Goal: Task Accomplishment & Management: Manage account settings

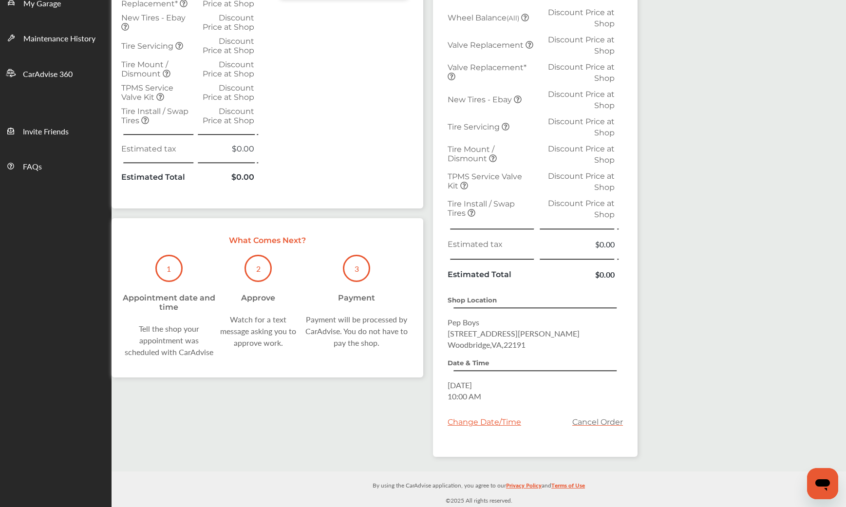
scroll to position [387, 0]
click at [170, 275] on p "1" at bounding box center [169, 269] width 4 height 11
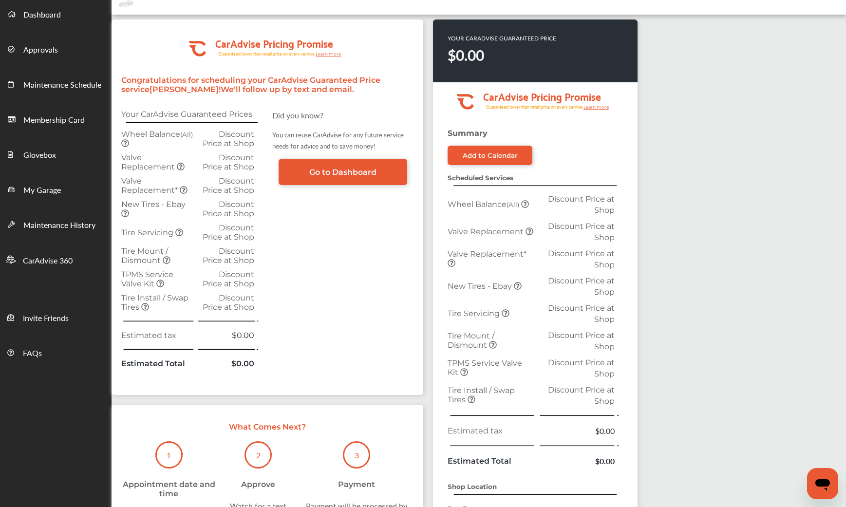
scroll to position [0, 0]
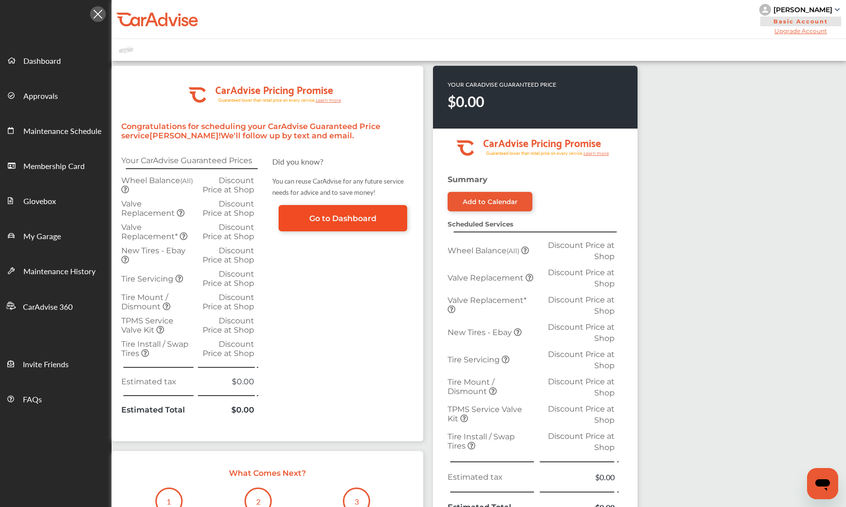
click at [342, 223] on span "Go to Dashboard" at bounding box center [342, 218] width 67 height 9
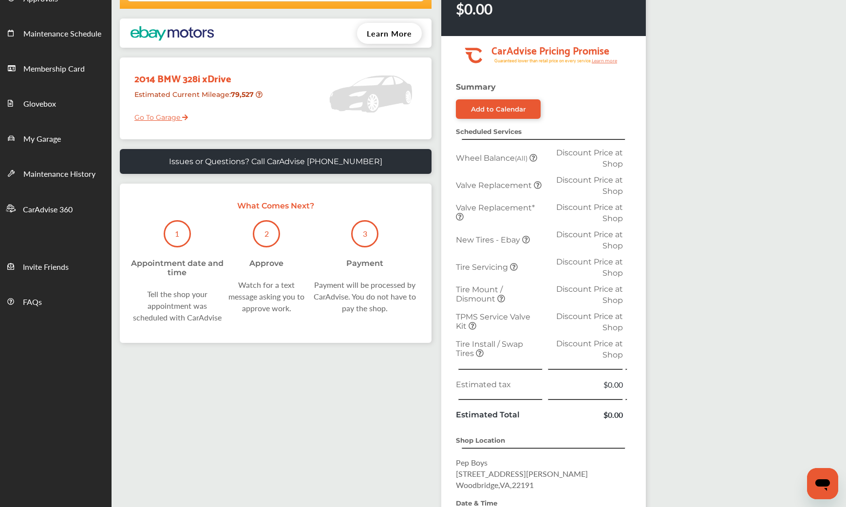
scroll to position [146, 0]
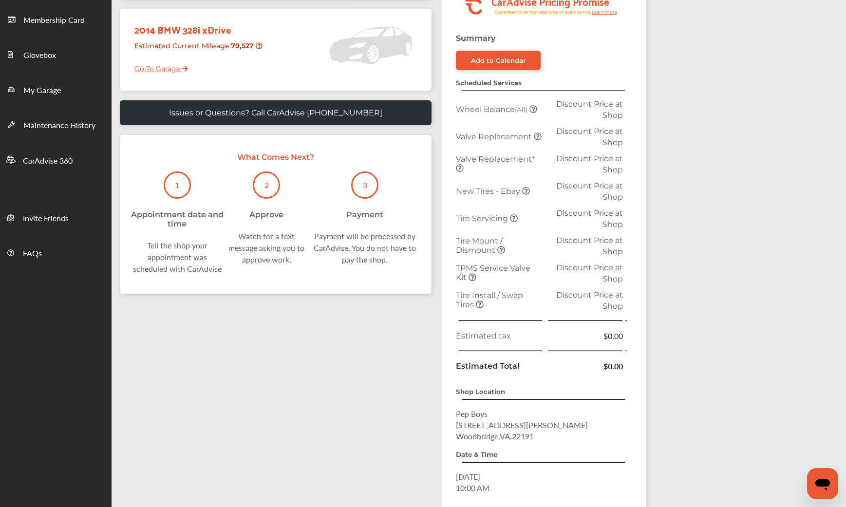
click at [520, 114] on small "(All)" at bounding box center [521, 110] width 13 height 8
click at [612, 120] on span "Discount Price at Shop" at bounding box center [589, 109] width 67 height 20
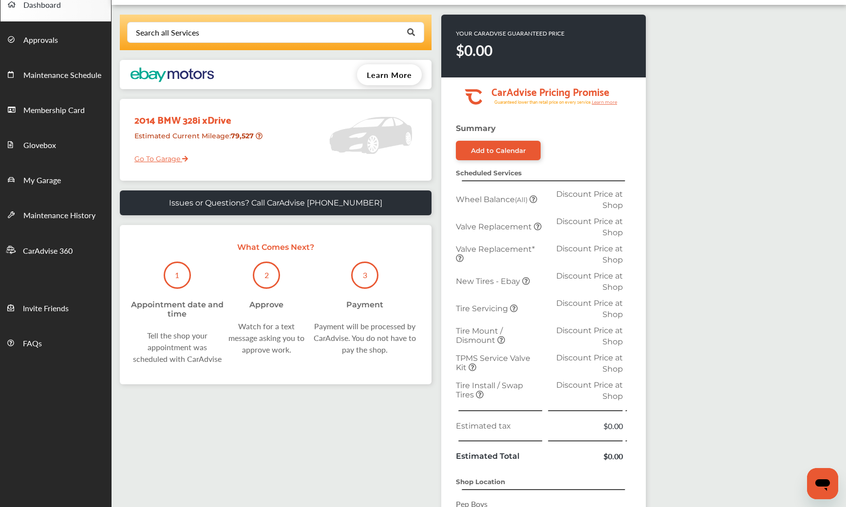
scroll to position [0, 0]
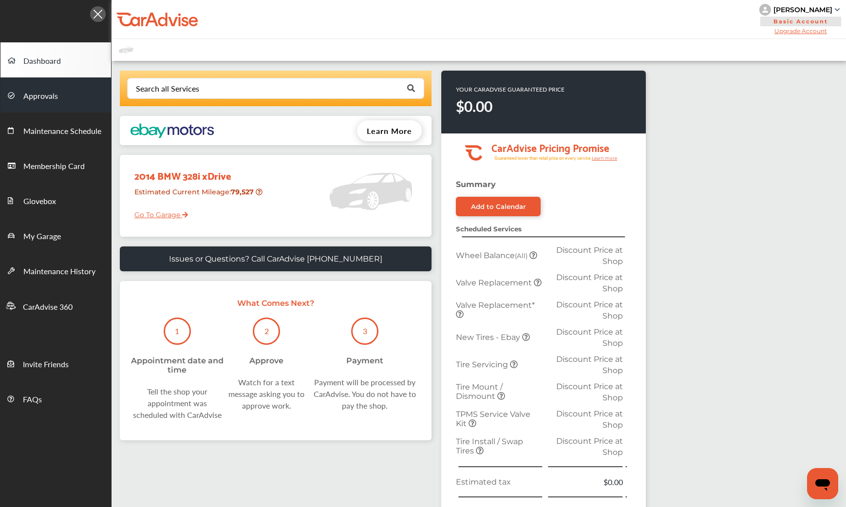
click at [51, 98] on span "Approvals" at bounding box center [40, 96] width 35 height 13
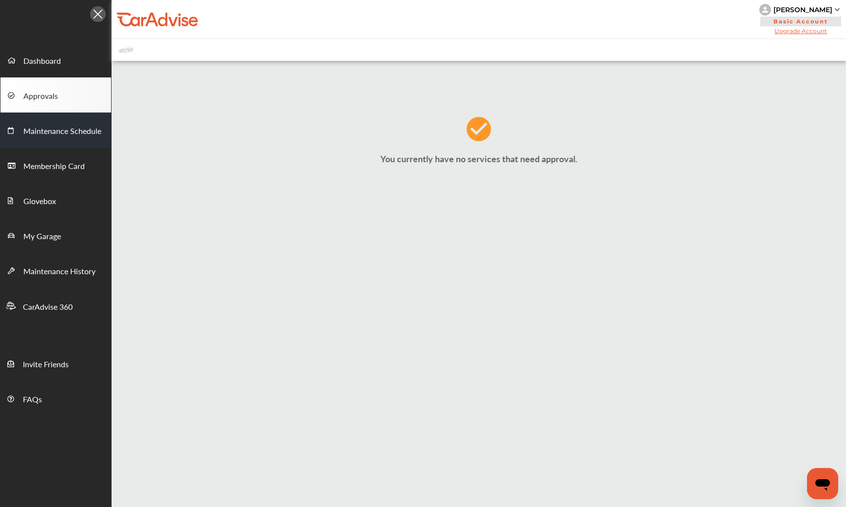
click at [48, 130] on span "Maintenance Schedule" at bounding box center [62, 131] width 78 height 13
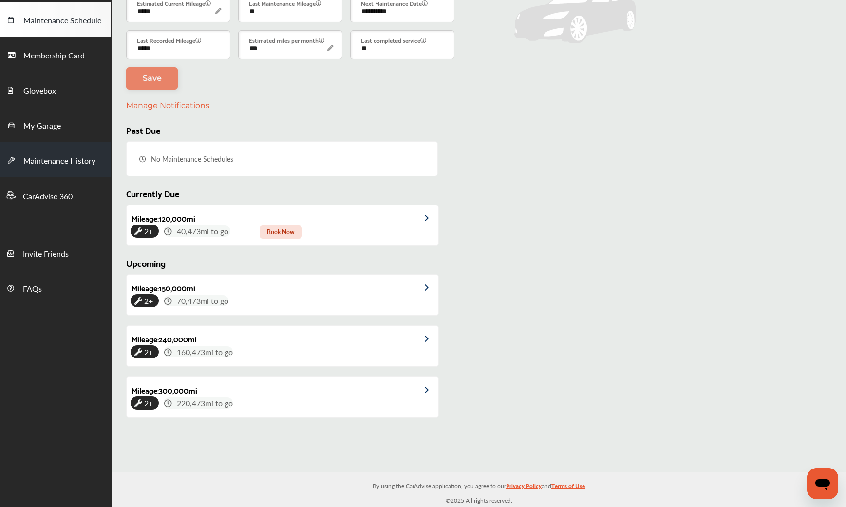
scroll to position [29, 0]
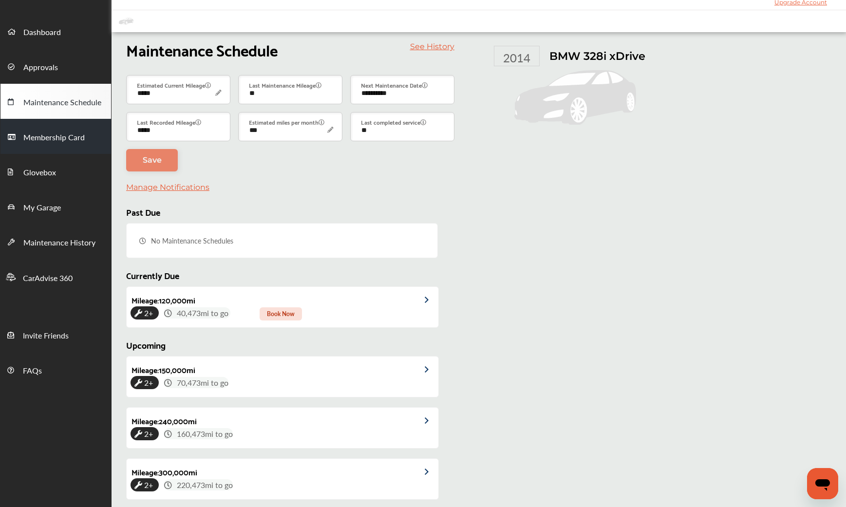
click at [57, 136] on span "Membership Card" at bounding box center [53, 138] width 61 height 13
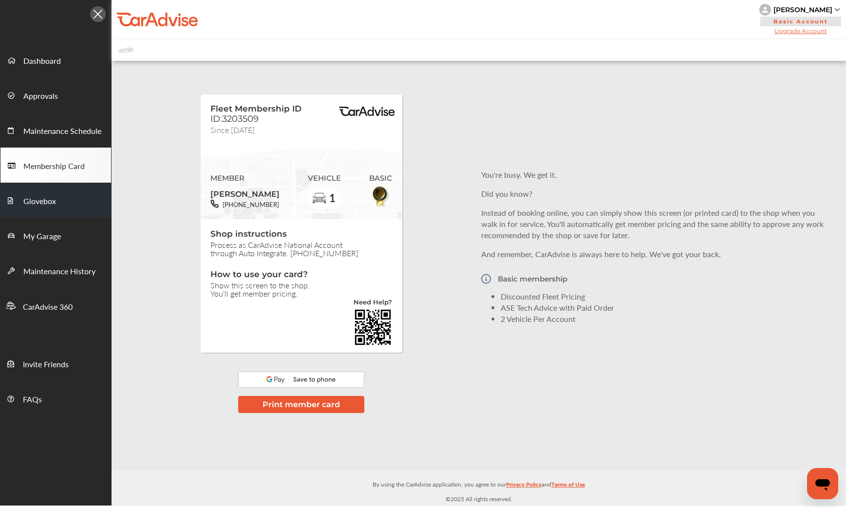
click at [45, 197] on span "Glovebox" at bounding box center [39, 201] width 33 height 13
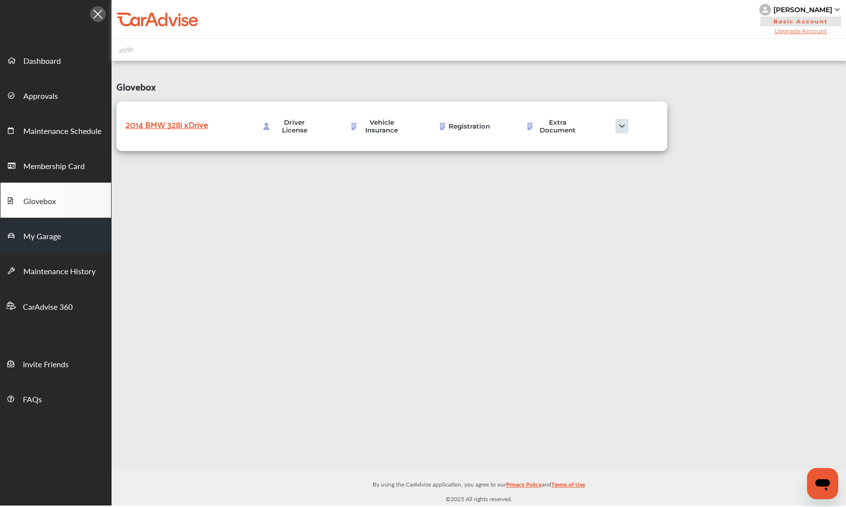
click at [55, 235] on span "My Garage" at bounding box center [42, 236] width 38 height 13
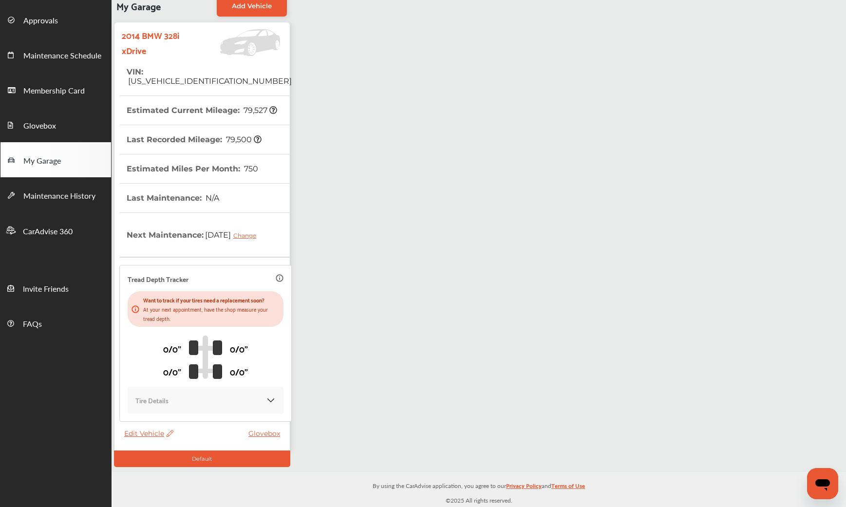
scroll to position [160, 0]
click at [64, 190] on span "Maintenance History" at bounding box center [59, 196] width 72 height 13
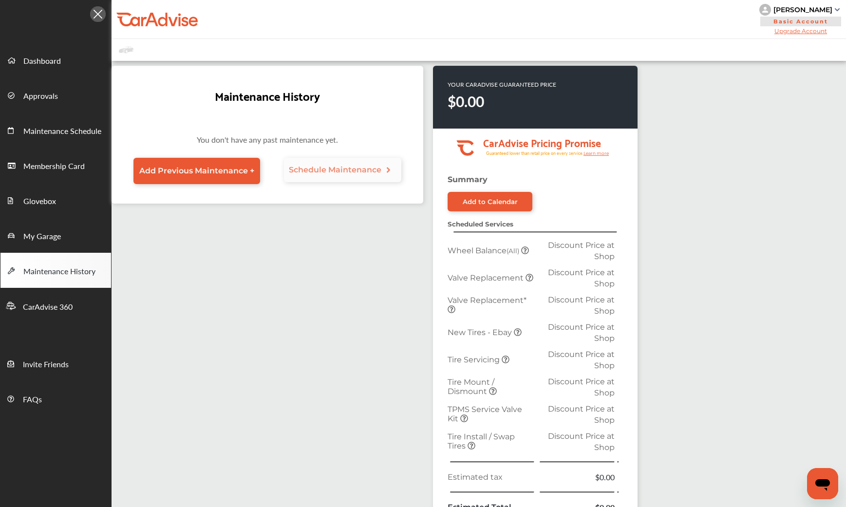
click at [318, 174] on span "Schedule Maintenance" at bounding box center [335, 169] width 93 height 9
click at [60, 312] on span "CarAdvise 360" at bounding box center [48, 307] width 50 height 13
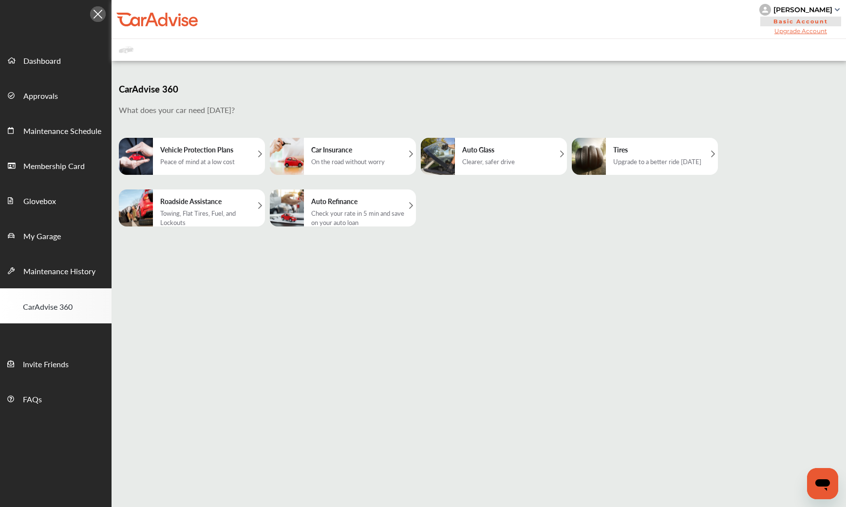
click at [641, 166] on div "Upgrade to a better ride today" at bounding box center [657, 161] width 88 height 9
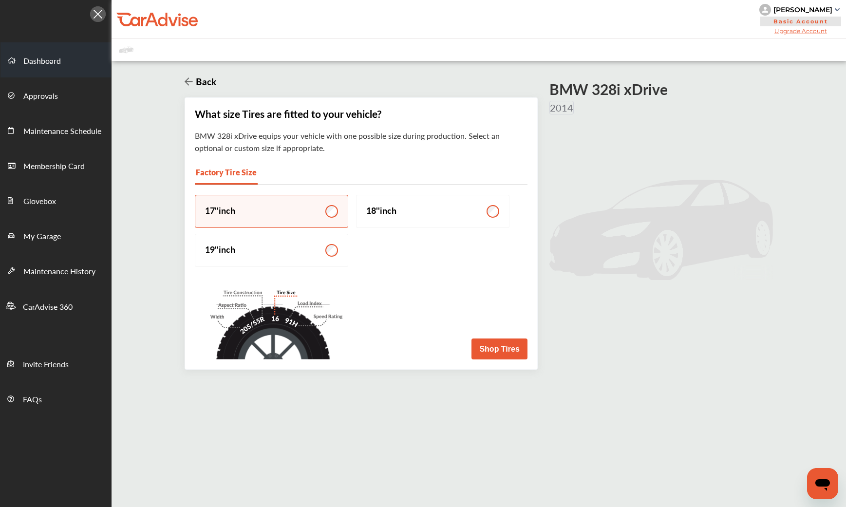
click at [31, 61] on span "Dashboard" at bounding box center [42, 61] width 38 height 13
click at [42, 58] on span "Dashboard" at bounding box center [42, 61] width 38 height 13
click at [95, 13] on img at bounding box center [98, 14] width 16 height 16
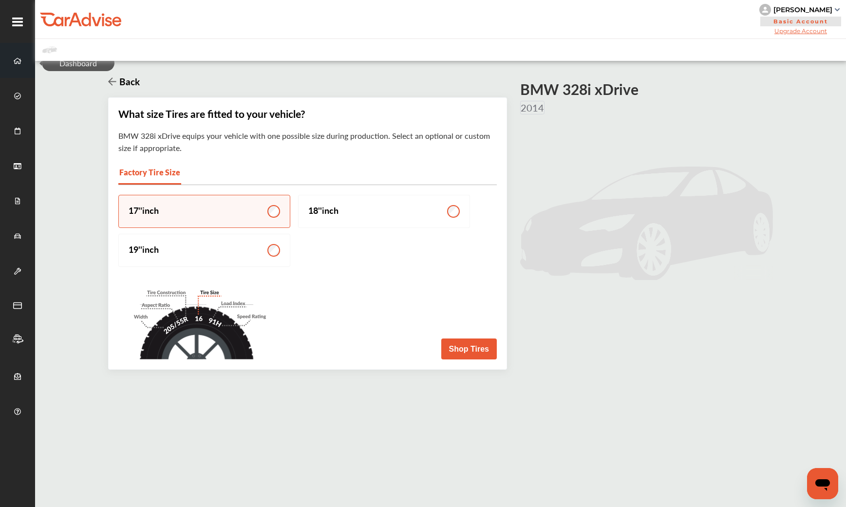
click at [17, 60] on icon at bounding box center [18, 60] width 8 height 7
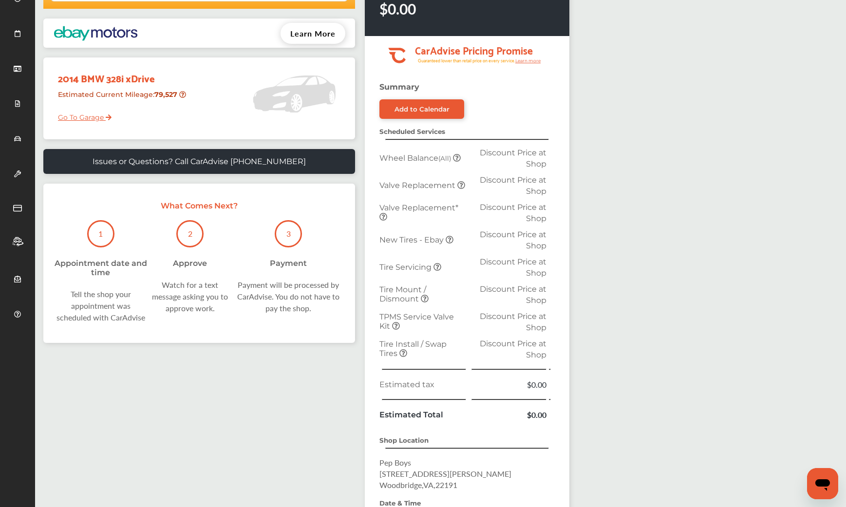
scroll to position [146, 0]
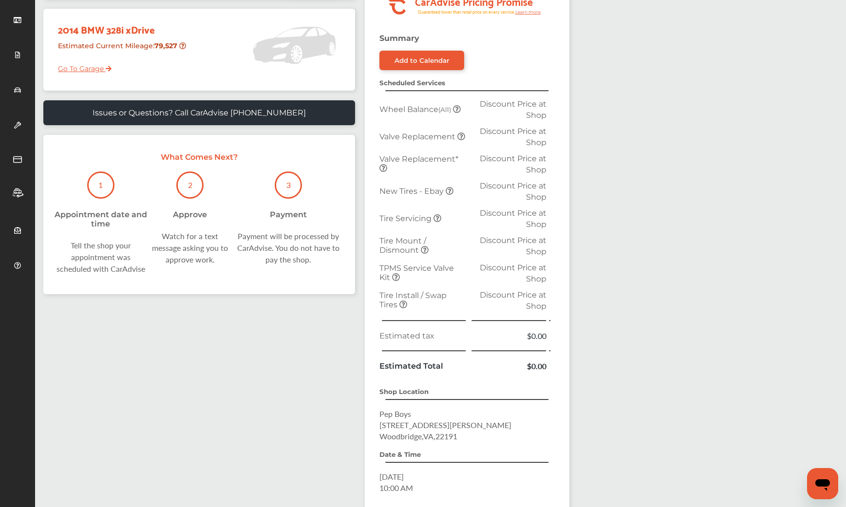
click at [443, 114] on small "(All)" at bounding box center [444, 110] width 13 height 8
click at [446, 114] on small "(All)" at bounding box center [444, 110] width 13 height 8
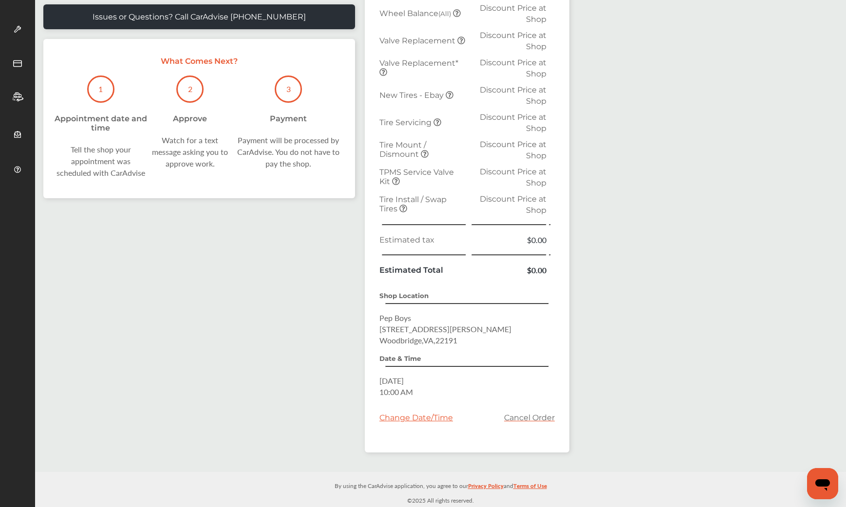
scroll to position [390, 0]
click at [410, 389] on span "10:00 AM" at bounding box center [397, 391] width 34 height 11
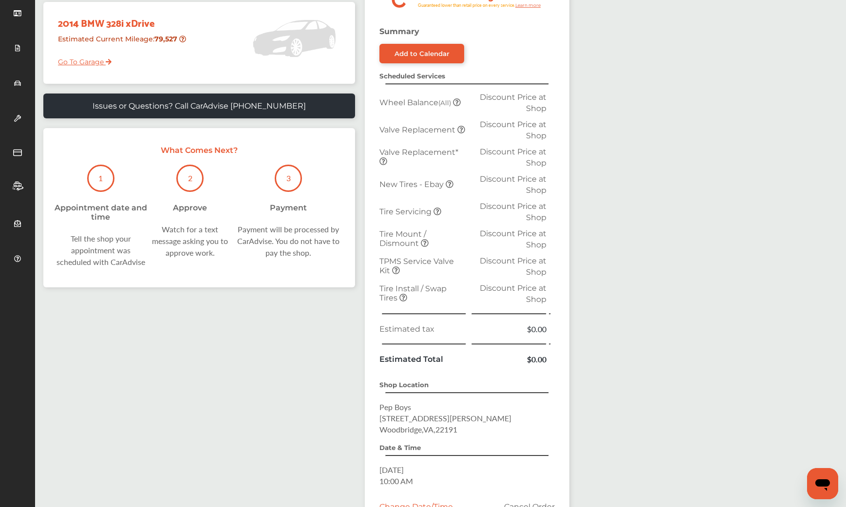
scroll to position [7, 0]
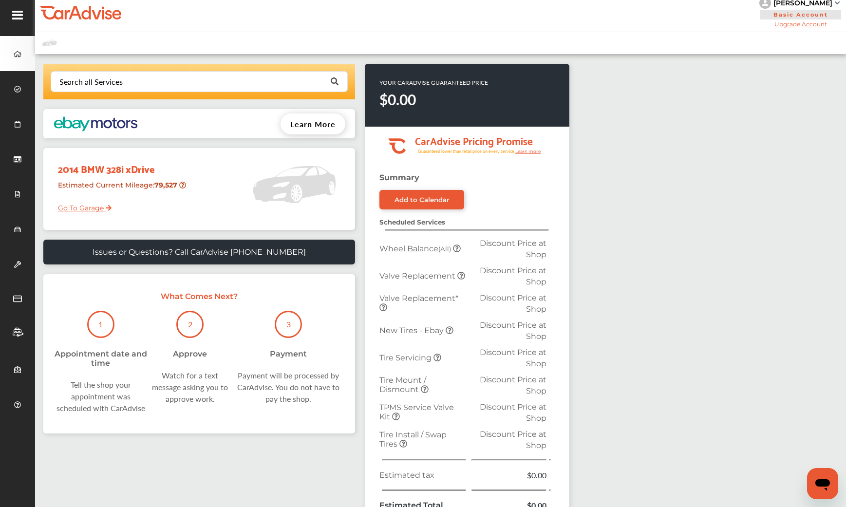
click at [88, 215] on link "Go To Garage" at bounding box center [81, 205] width 61 height 19
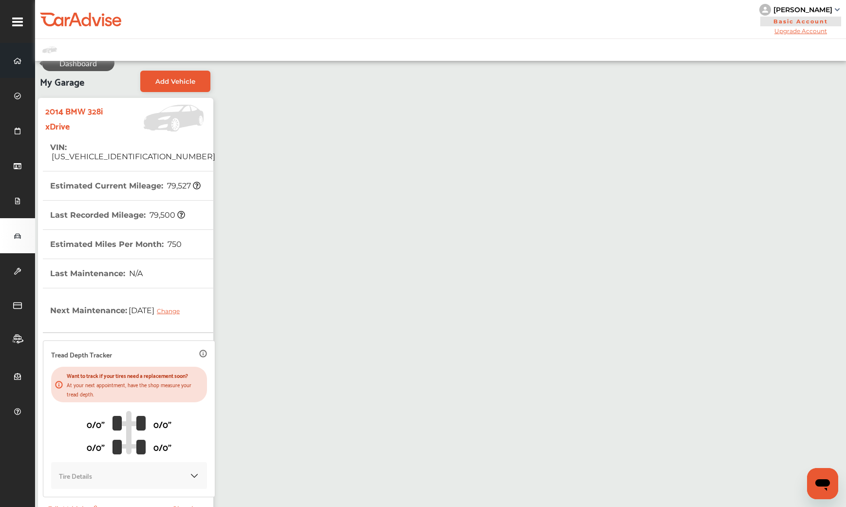
click at [18, 54] on span at bounding box center [18, 61] width 16 height 16
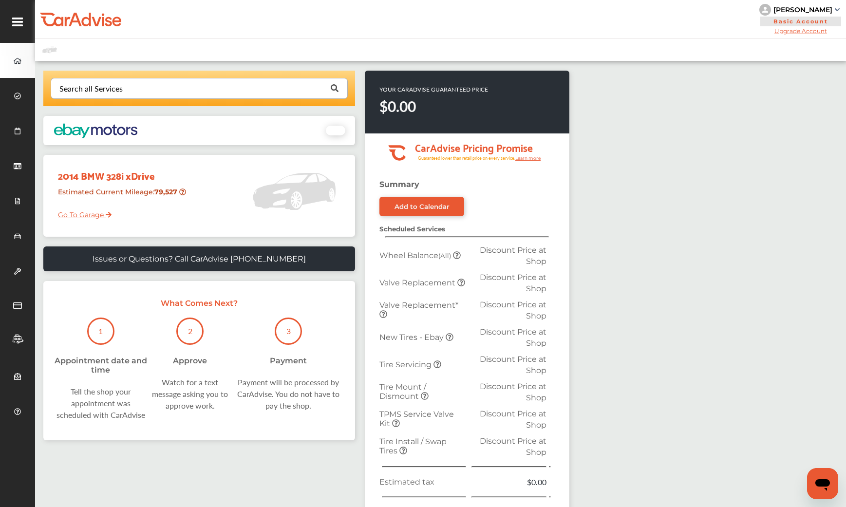
scroll to position [7, 0]
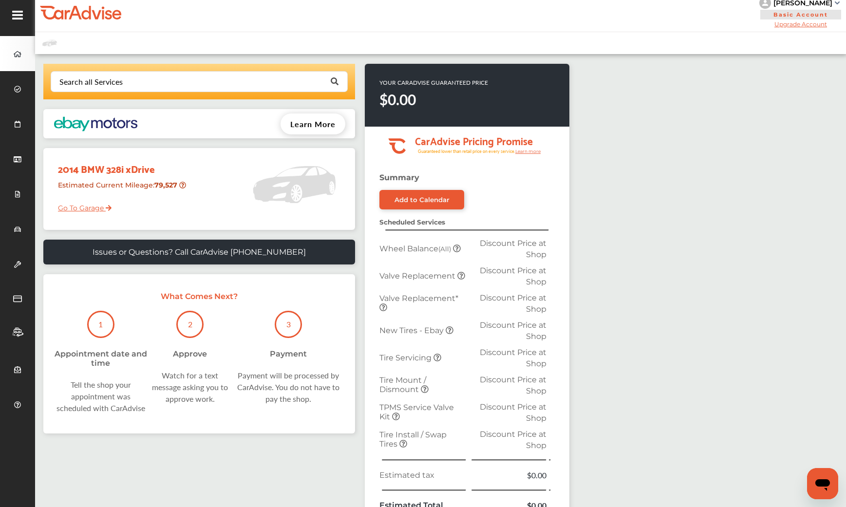
click at [407, 182] on strong "Summary" at bounding box center [400, 177] width 40 height 9
click at [421, 204] on div "Add to Calendar" at bounding box center [422, 200] width 55 height 8
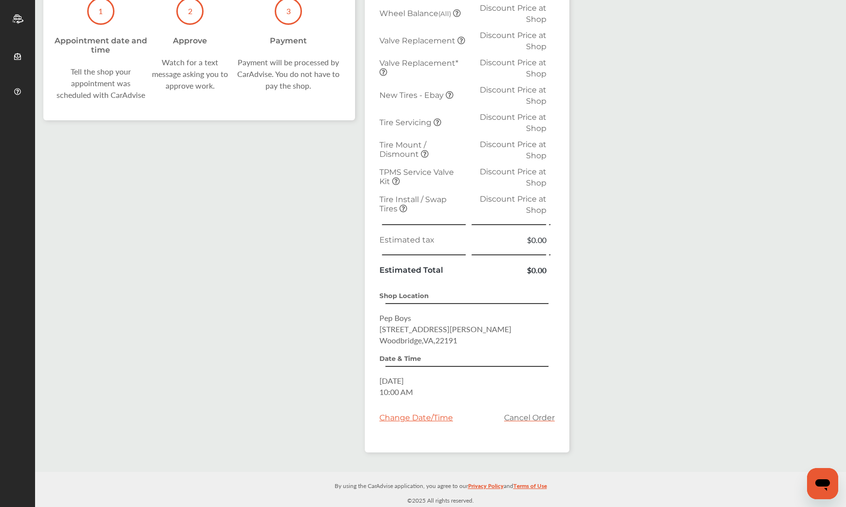
scroll to position [475, 0]
click at [441, 413] on div "Change Date/Time" at bounding box center [417, 417] width 74 height 9
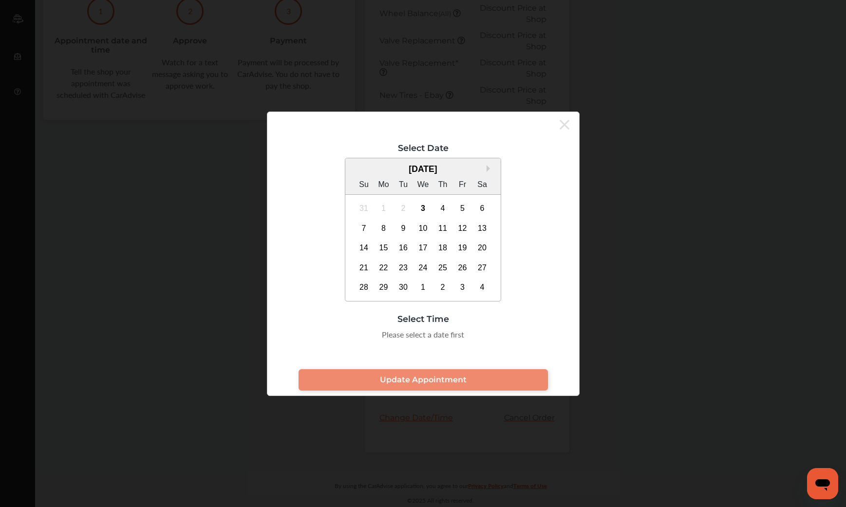
click at [565, 124] on icon at bounding box center [565, 125] width 10 height 10
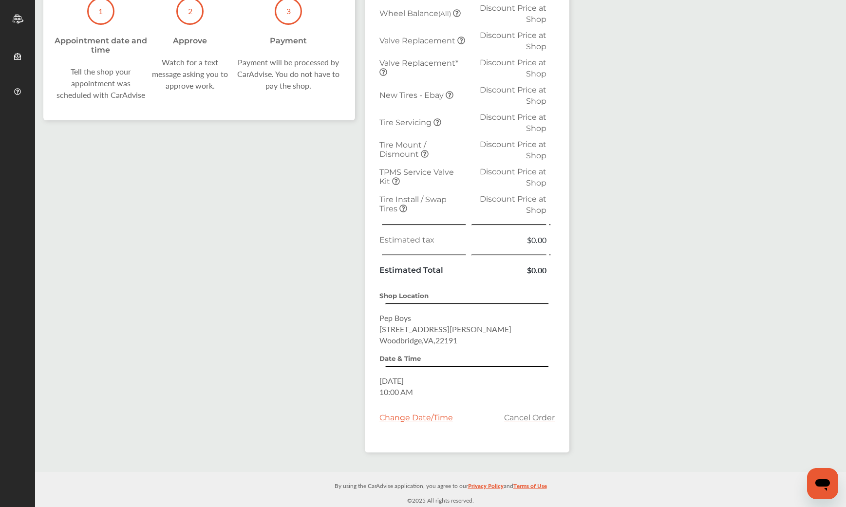
click at [436, 195] on span "Tire Install / Swap Tires" at bounding box center [413, 204] width 67 height 19
click at [516, 194] on span "Discount Price at Shop" at bounding box center [513, 204] width 67 height 20
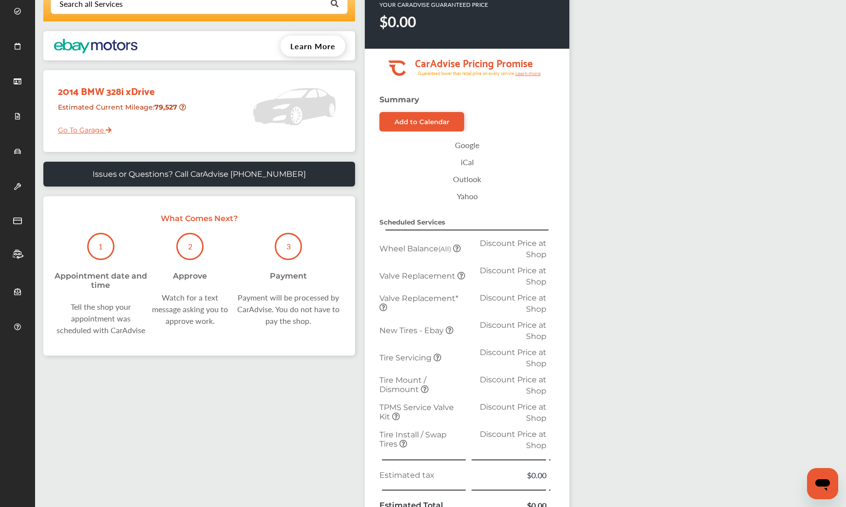
scroll to position [0, 0]
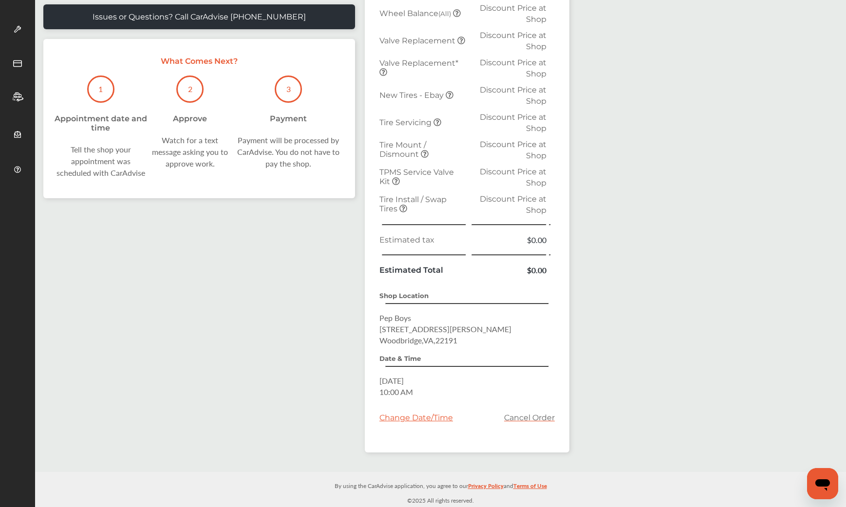
scroll to position [390, 0]
click at [402, 301] on div "Shop Location Pep Boys [STREET_ADDRESS][PERSON_NAME]" at bounding box center [467, 318] width 175 height 55
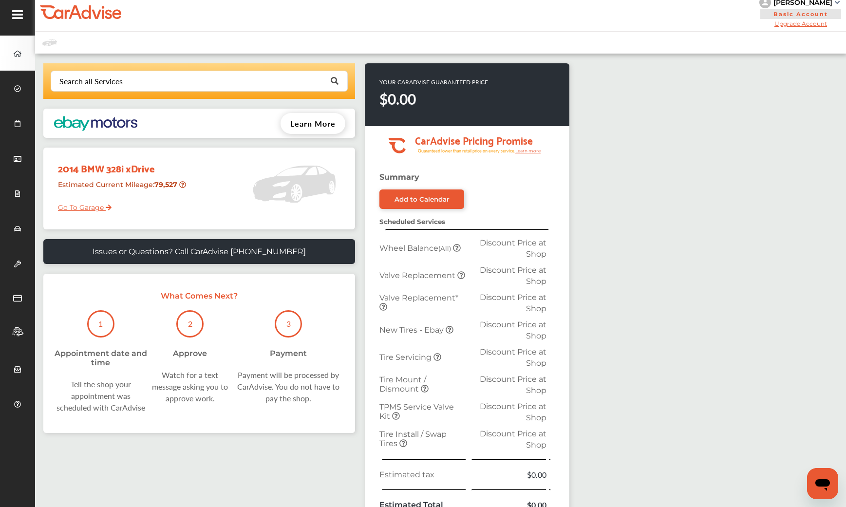
scroll to position [0, 0]
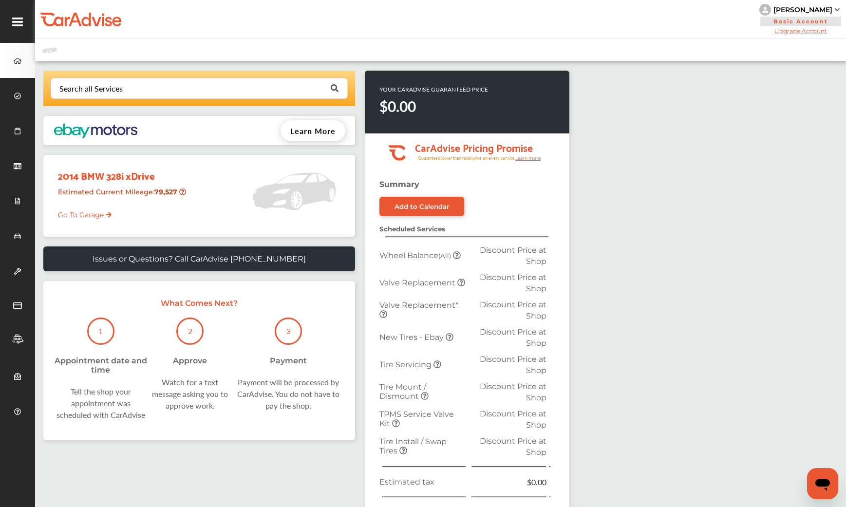
click at [800, 13] on div "[PERSON_NAME]" at bounding box center [803, 9] width 59 height 9
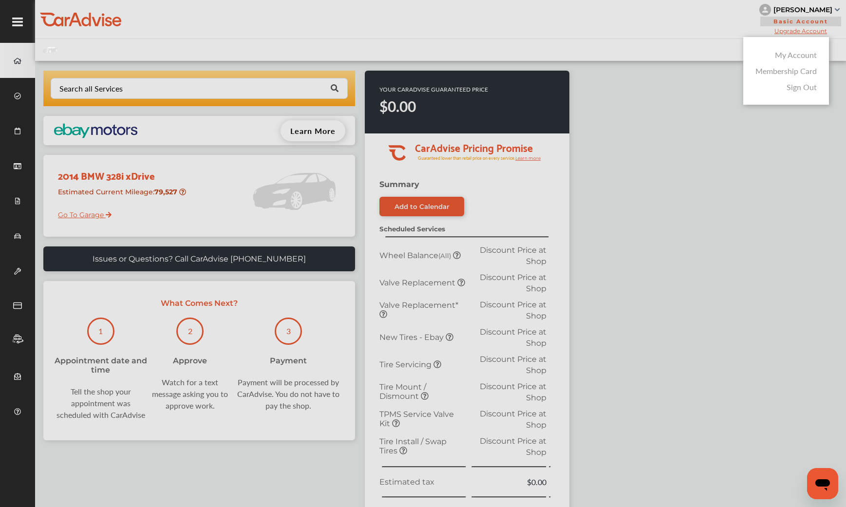
click at [795, 60] on link "My Account" at bounding box center [796, 54] width 42 height 11
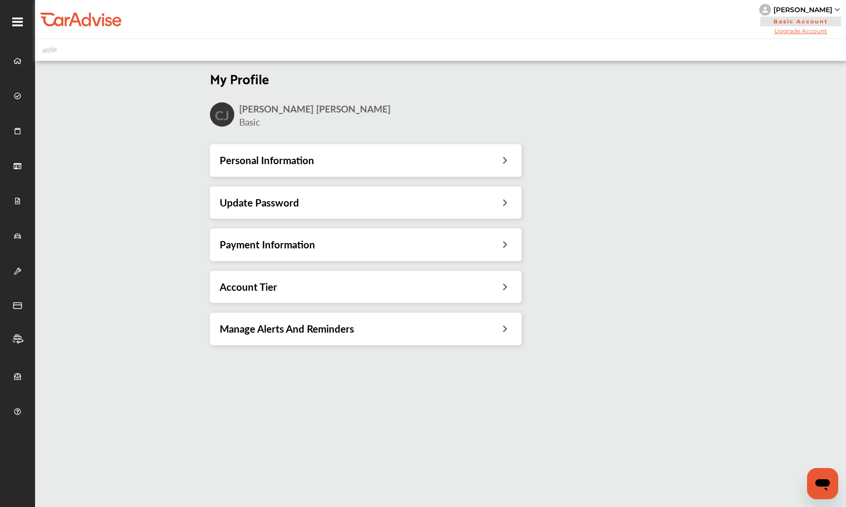
click at [510, 164] on icon at bounding box center [505, 159] width 9 height 10
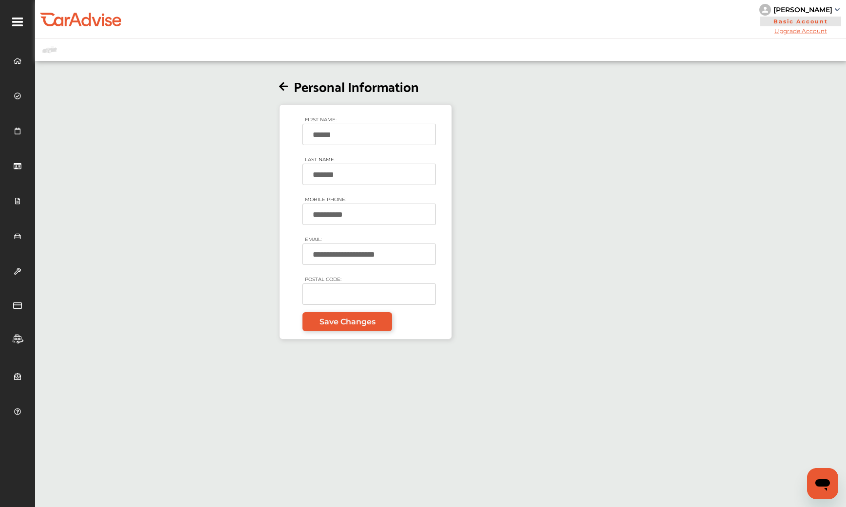
click at [404, 305] on input "POSTAL CODE:" at bounding box center [369, 294] width 133 height 21
type input "*****"
click at [563, 310] on div "**********" at bounding box center [365, 201] width 677 height 277
click at [335, 326] on span "Save Changes" at bounding box center [348, 321] width 56 height 9
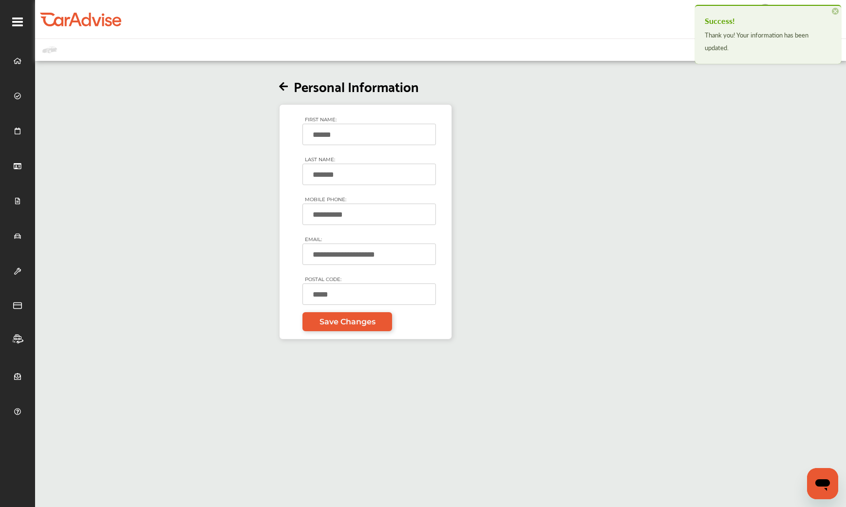
click at [288, 92] on icon at bounding box center [283, 87] width 9 height 10
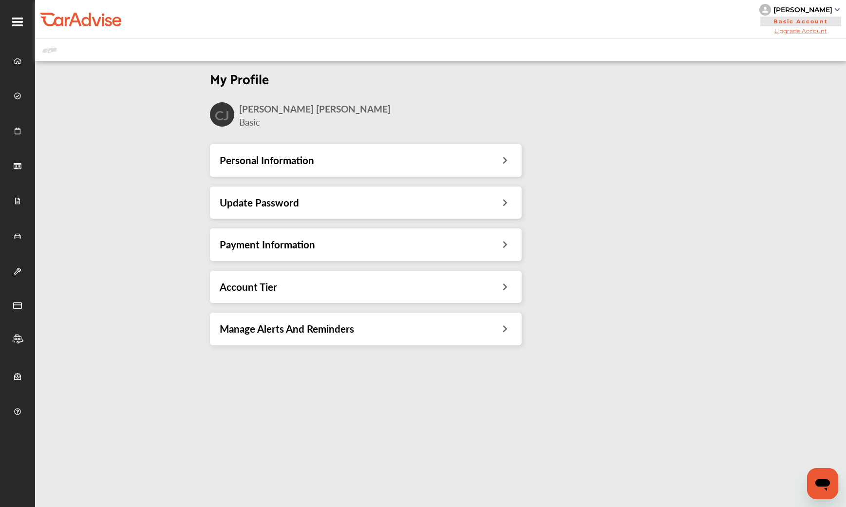
click at [368, 293] on div "Account Tier" at bounding box center [366, 287] width 292 height 13
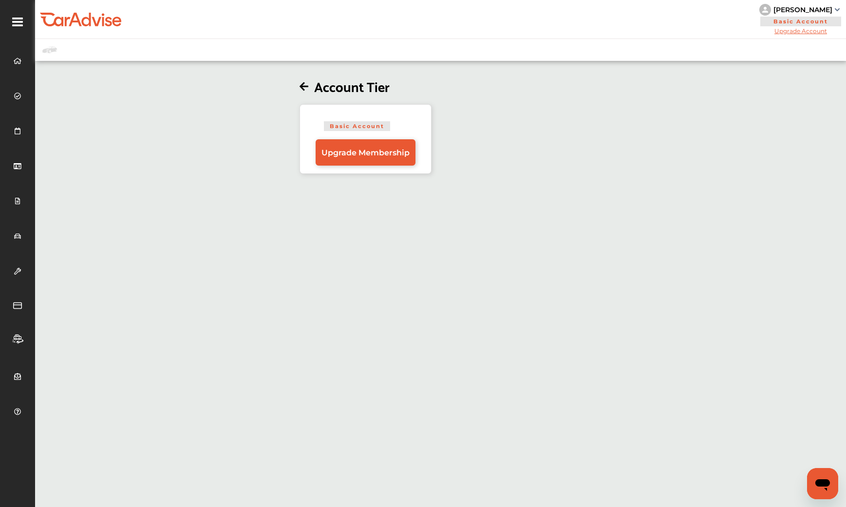
click at [306, 92] on icon at bounding box center [304, 87] width 9 height 10
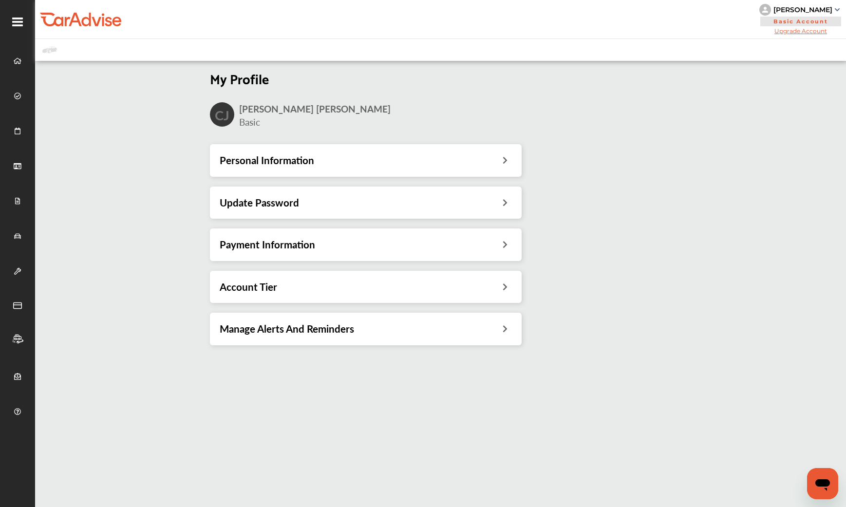
click at [363, 335] on div "Manage Alerts And Reminders" at bounding box center [366, 329] width 292 height 13
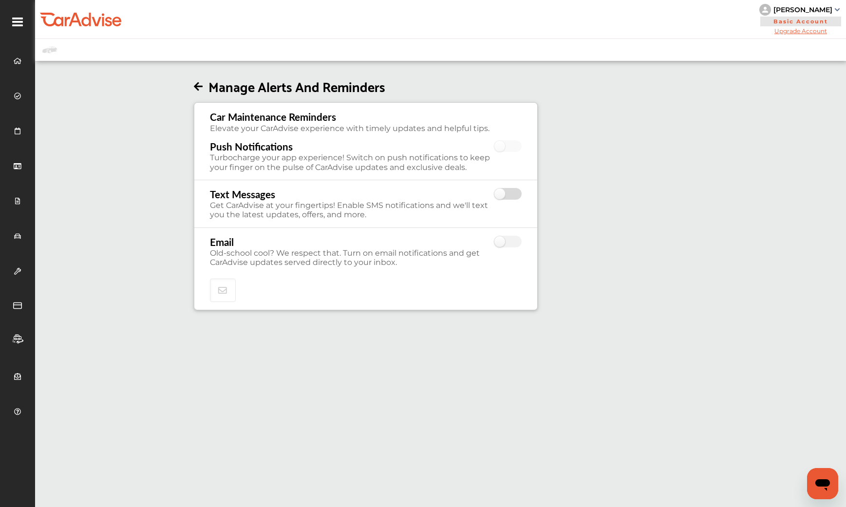
click at [512, 201] on label at bounding box center [508, 194] width 27 height 13
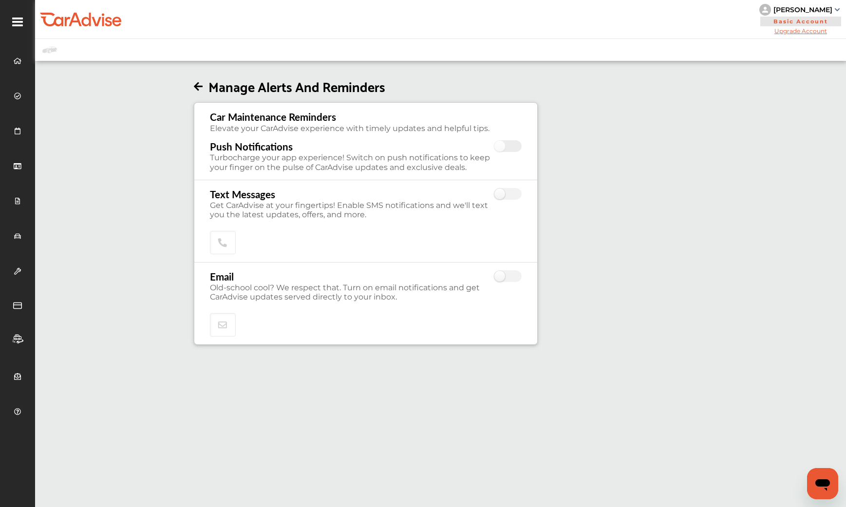
click at [519, 153] on label at bounding box center [508, 146] width 27 height 13
click at [507, 153] on label at bounding box center [508, 146] width 27 height 13
click at [200, 92] on icon at bounding box center [198, 87] width 9 height 10
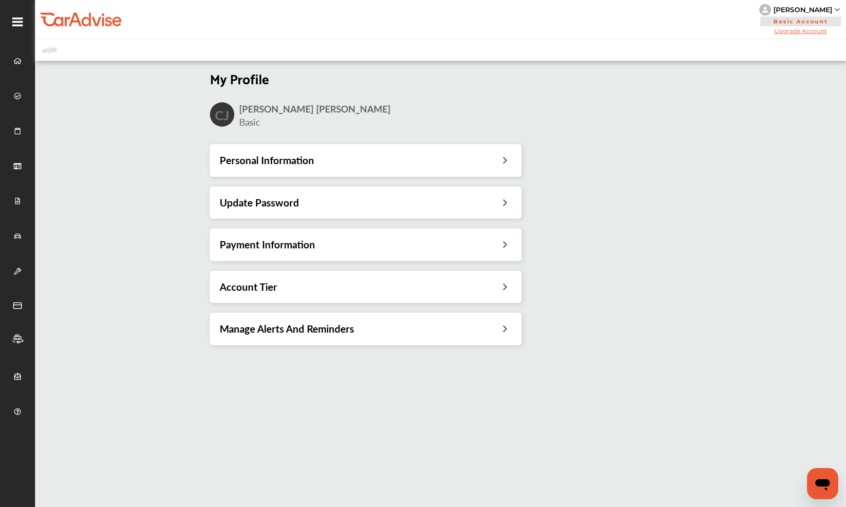
click at [407, 293] on div "Account Tier" at bounding box center [366, 287] width 292 height 13
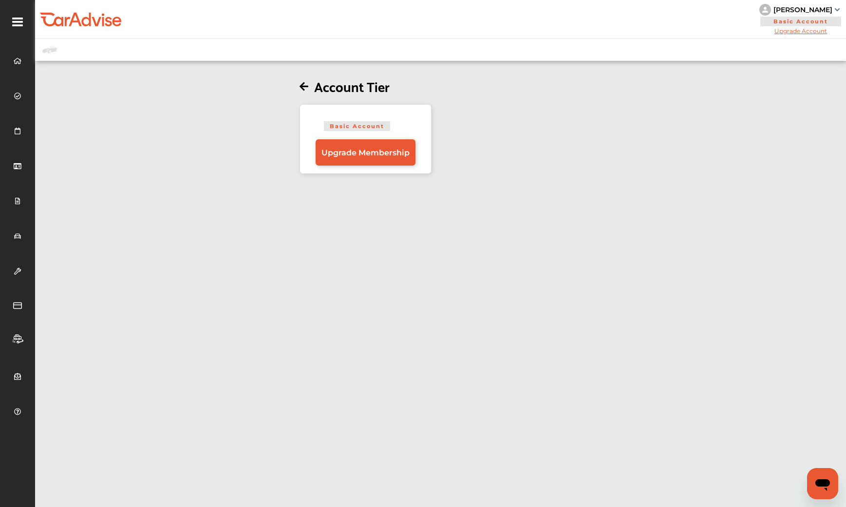
click at [308, 92] on icon at bounding box center [304, 87] width 9 height 10
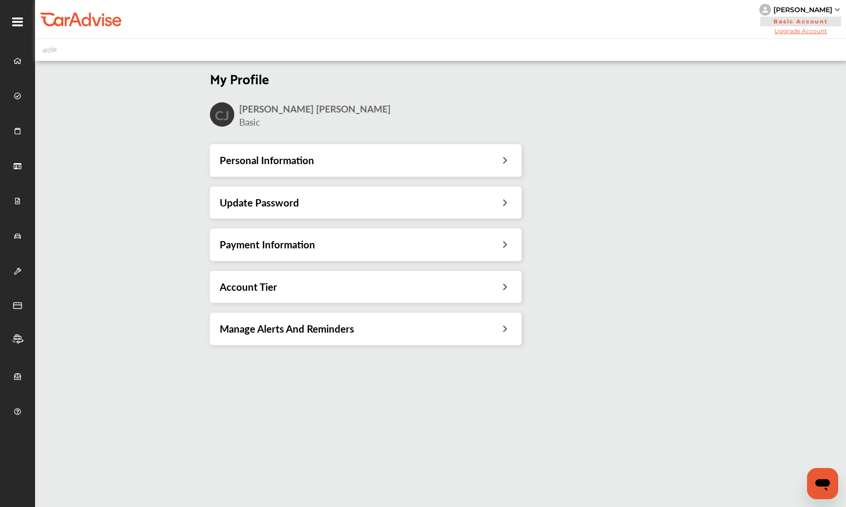
click at [351, 251] on div "Payment Information" at bounding box center [366, 244] width 292 height 13
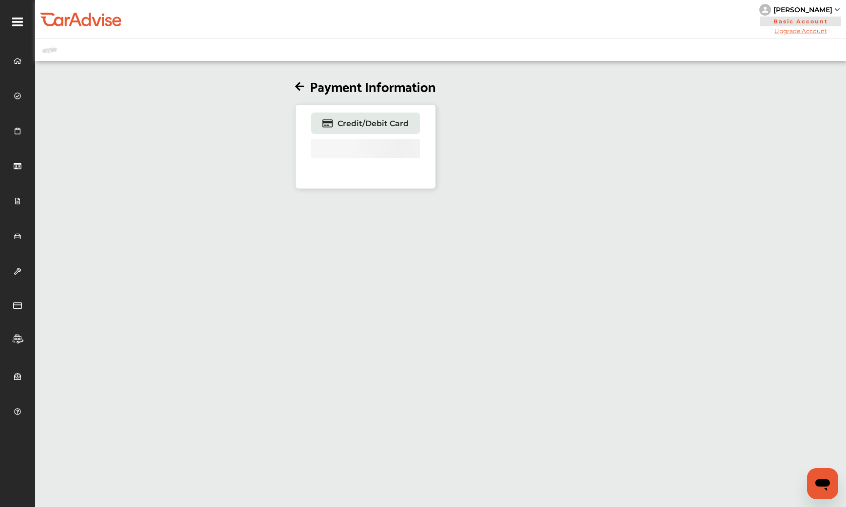
click at [301, 92] on icon at bounding box center [299, 87] width 9 height 10
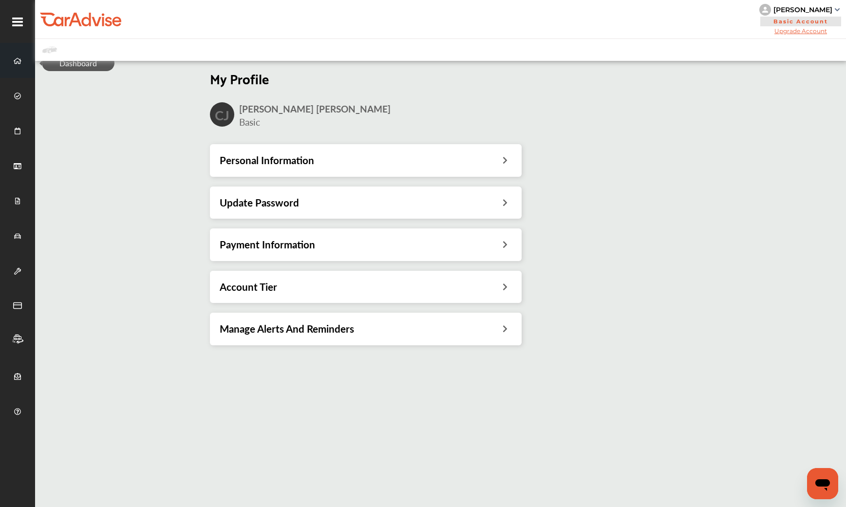
click at [17, 62] on icon at bounding box center [18, 61] width 8 height 6
